Goal: Task Accomplishment & Management: Manage account settings

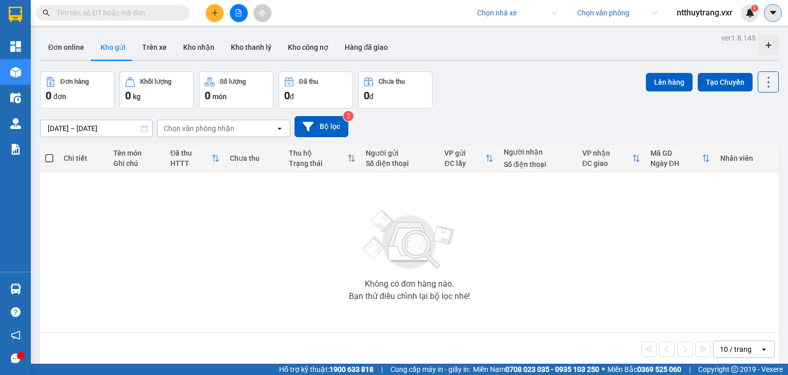
click at [776, 15] on icon "caret-down" at bounding box center [773, 12] width 9 height 9
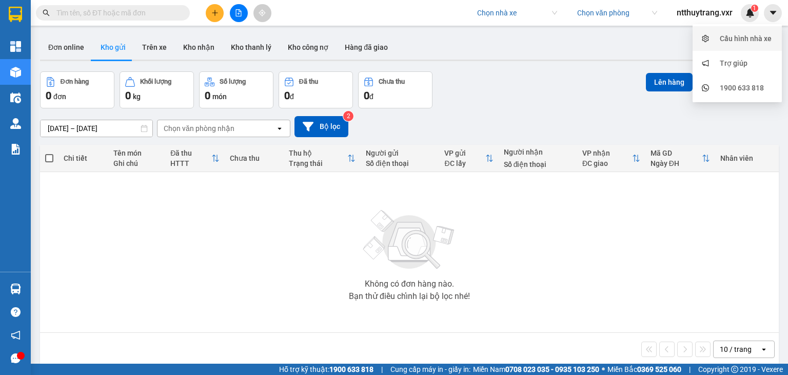
click at [741, 42] on div "Cấu hình nhà xe" at bounding box center [746, 38] width 52 height 11
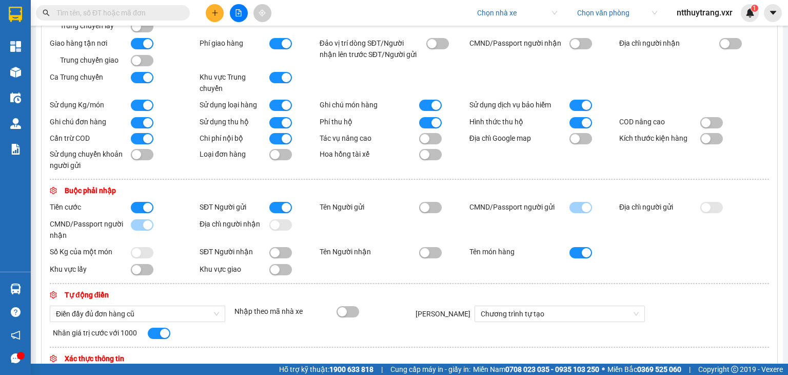
scroll to position [120, 0]
